Goal: Information Seeking & Learning: Learn about a topic

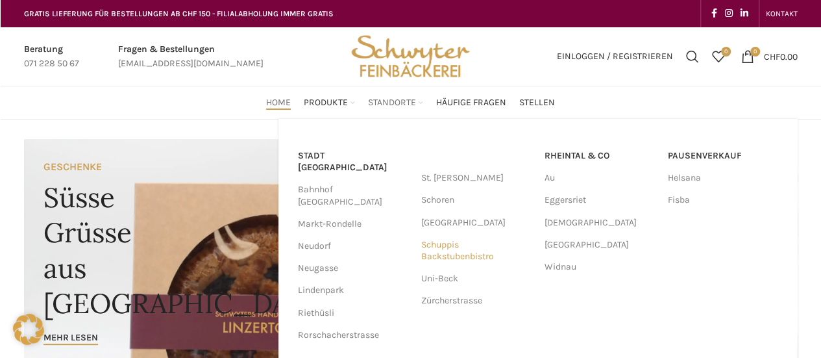
click at [444, 247] on link "Schuppis Backstubenbistro" at bounding box center [476, 251] width 110 height 34
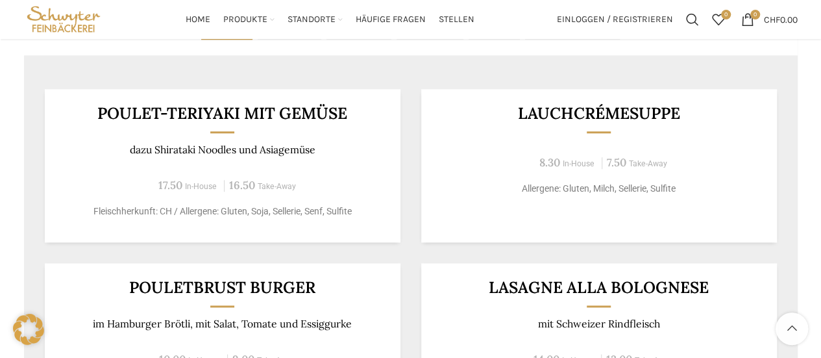
scroll to position [649, 0]
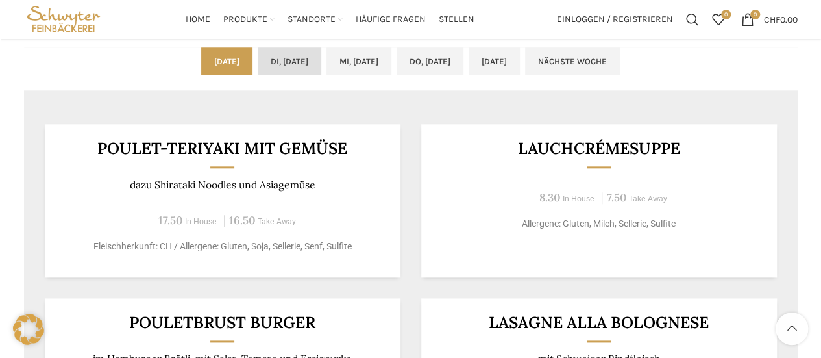
click at [259, 55] on link "Di, 14.10.2025" at bounding box center [290, 60] width 64 height 27
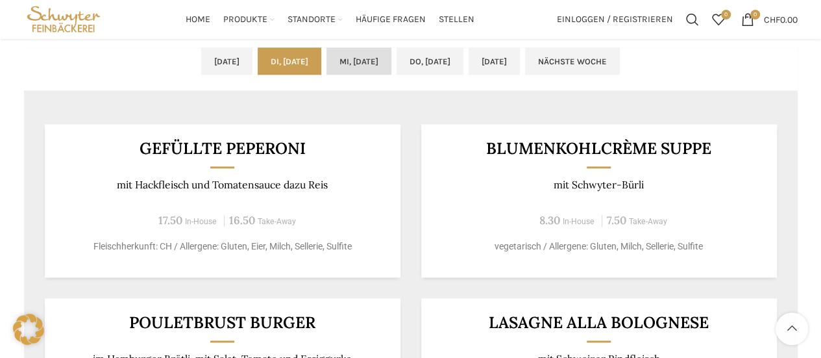
click at [345, 68] on link "Mi, 15.10.2025" at bounding box center [359, 60] width 65 height 27
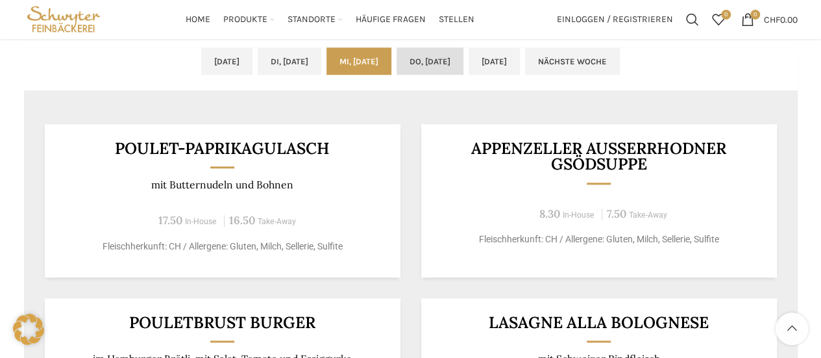
click at [444, 68] on link "Do, 16.10.2025" at bounding box center [430, 60] width 67 height 27
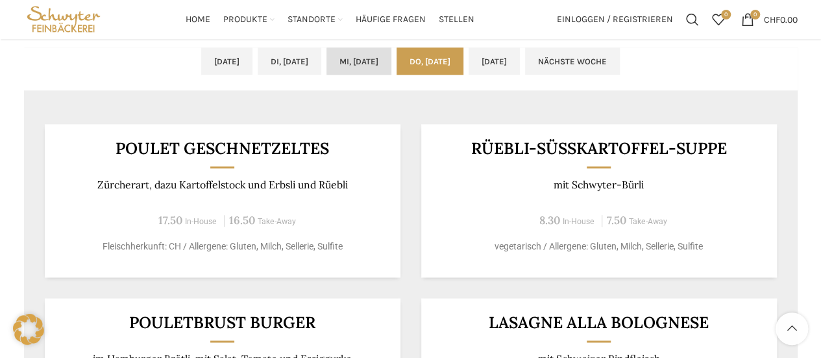
click at [349, 54] on link "Mi, 15.10.2025" at bounding box center [359, 60] width 65 height 27
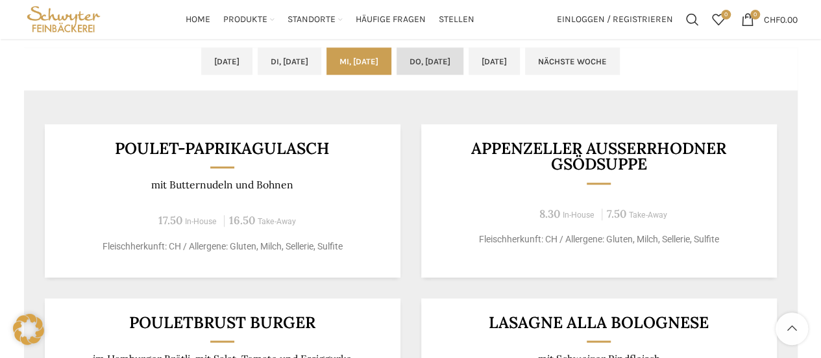
click at [451, 61] on link "Do, 16.10.2025" at bounding box center [430, 60] width 67 height 27
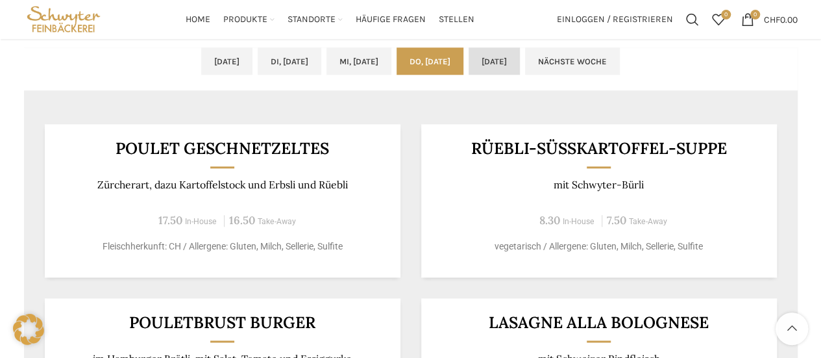
click at [520, 56] on link "Fr, 17.10.2025" at bounding box center [494, 60] width 51 height 27
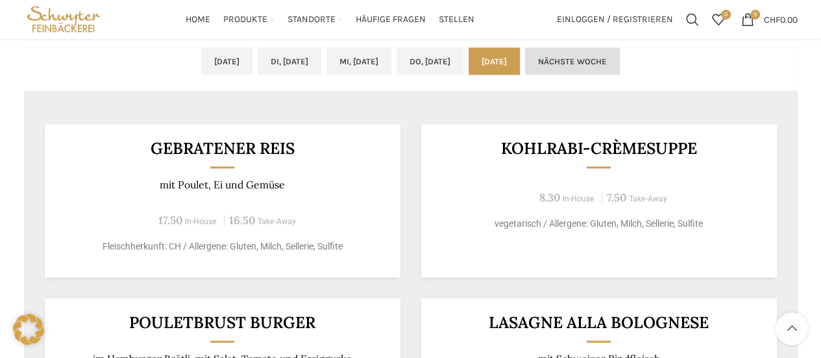
click at [615, 56] on link "Nächste Woche" at bounding box center [572, 60] width 95 height 27
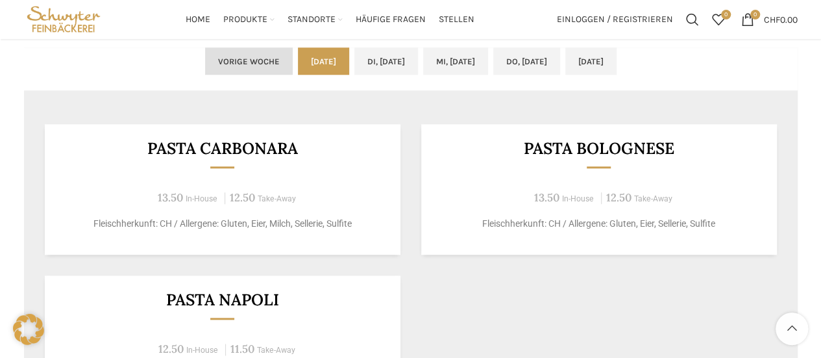
click at [205, 67] on link "Vorige Woche" at bounding box center [249, 60] width 88 height 27
